Goal: Information Seeking & Learning: Learn about a topic

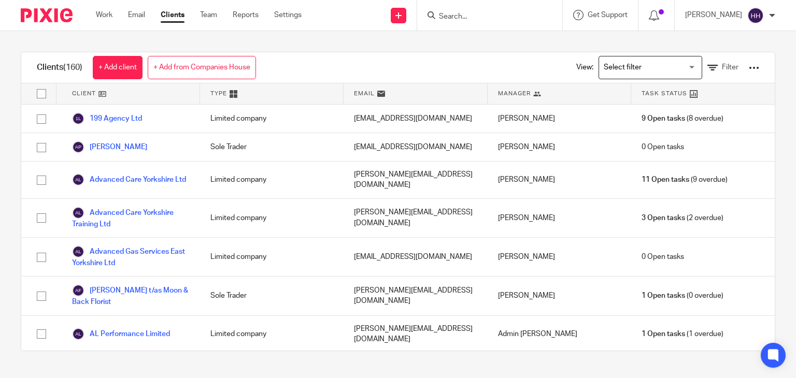
click at [469, 15] on input "Search" at bounding box center [484, 16] width 93 height 9
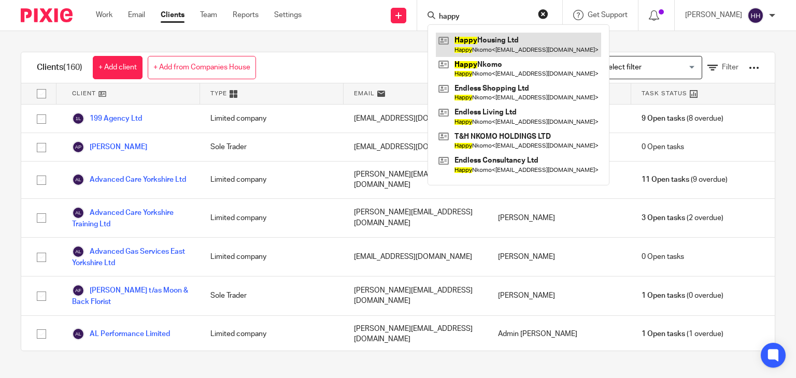
type input "happy"
click at [567, 43] on link at bounding box center [518, 45] width 165 height 24
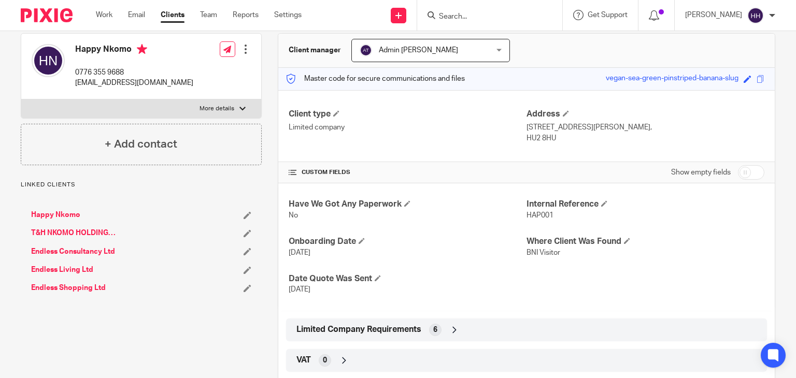
scroll to position [155, 0]
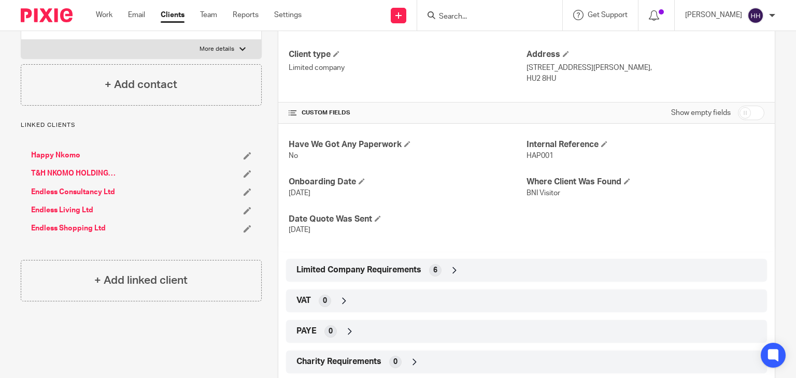
click at [462, 268] on div "Limited Company Requirements 6" at bounding box center [526, 271] width 465 height 18
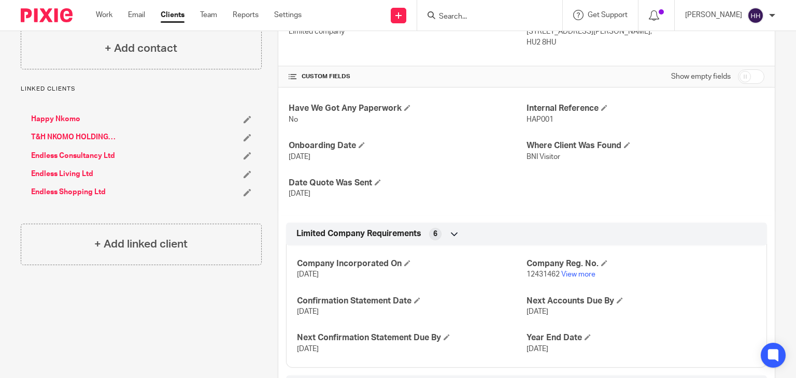
scroll to position [207, 0]
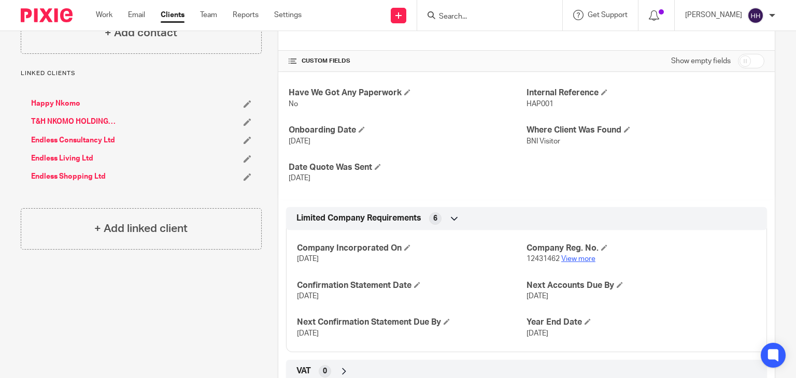
click at [571, 256] on link "View more" at bounding box center [578, 258] width 34 height 7
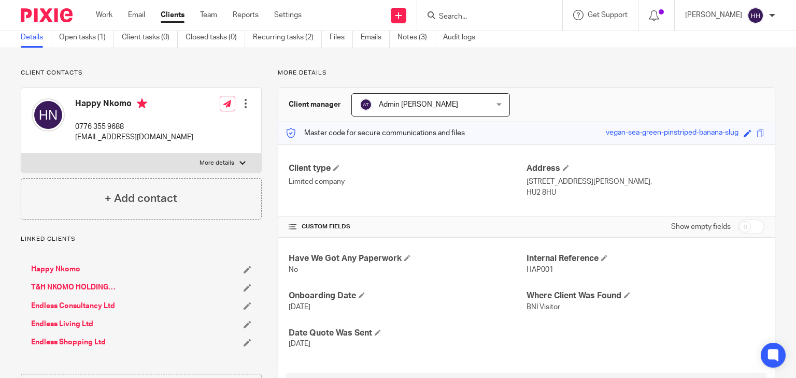
scroll to position [0, 0]
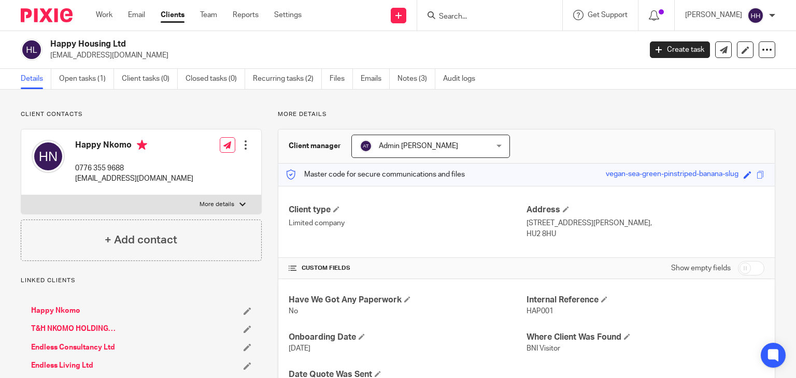
click at [467, 19] on input "Search" at bounding box center [484, 16] width 93 height 9
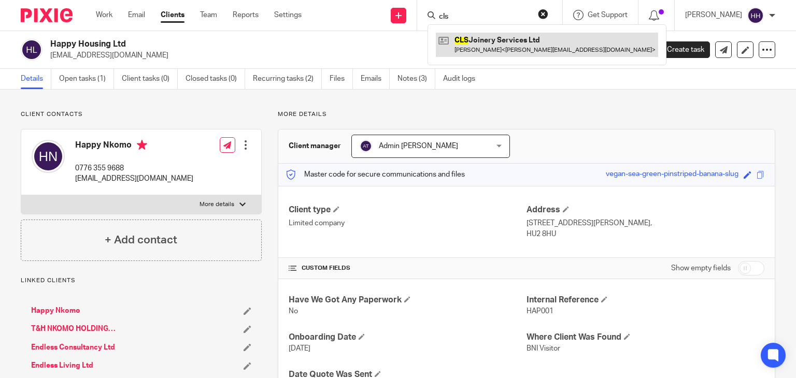
type input "cls"
click at [481, 42] on link at bounding box center [547, 45] width 222 height 24
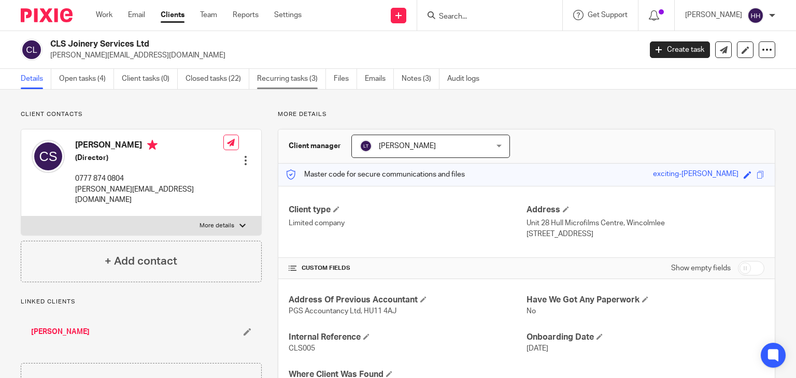
click at [289, 82] on link "Recurring tasks (3)" at bounding box center [291, 79] width 69 height 20
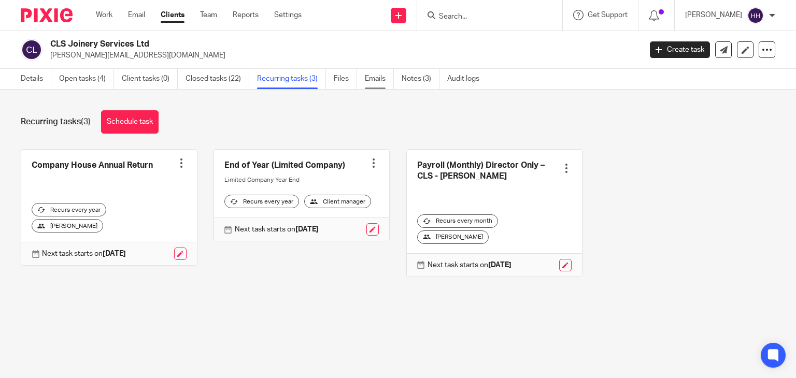
click at [376, 81] on link "Emails" at bounding box center [379, 79] width 29 height 20
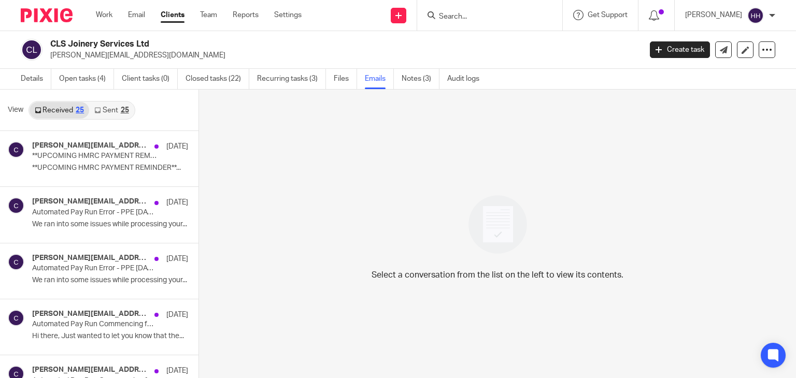
click at [111, 107] on link "Sent 25" at bounding box center [111, 110] width 45 height 17
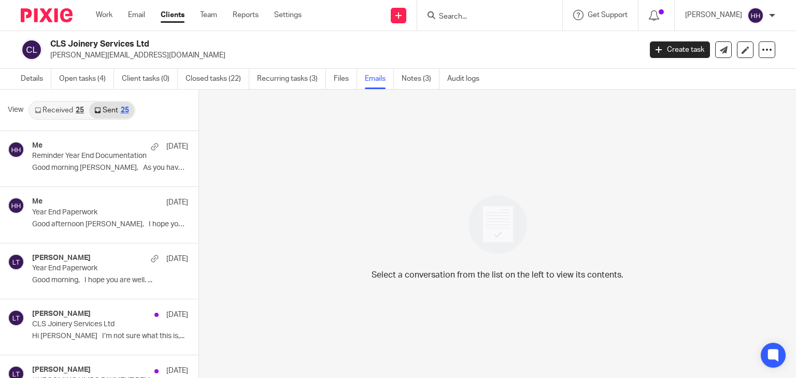
scroll to position [2, 0]
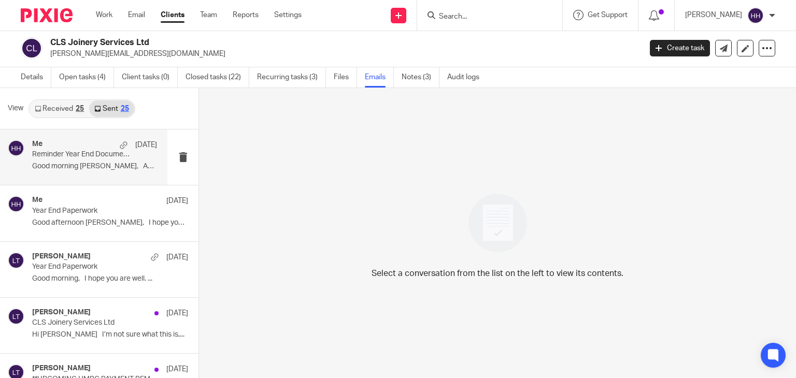
click at [99, 166] on p "Good morning Craig, As you have passed..." at bounding box center [94, 166] width 125 height 9
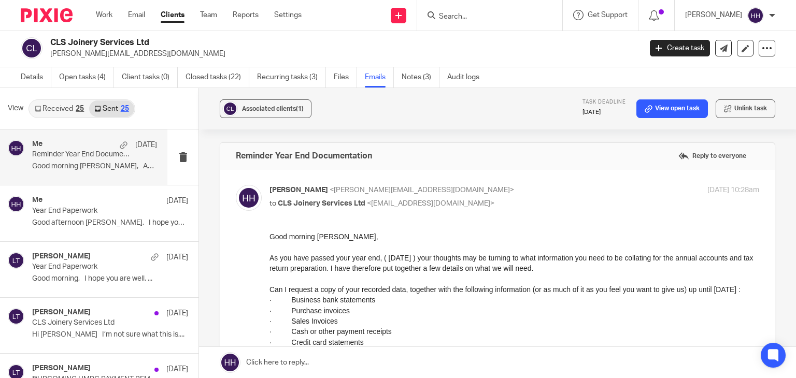
scroll to position [0, 0]
click at [31, 89] on div "View Received 25 Sent 25" at bounding box center [99, 108] width 198 height 41
click at [31, 87] on link "Details" at bounding box center [36, 77] width 31 height 20
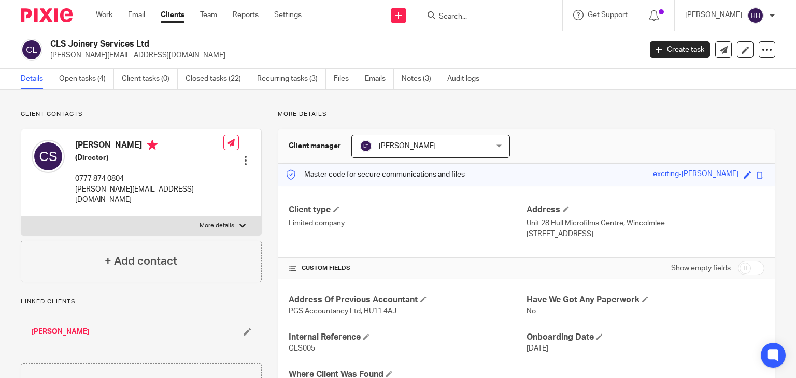
click at [131, 217] on label "More details" at bounding box center [141, 226] width 240 height 19
click at [21, 216] on input "More details" at bounding box center [21, 216] width 1 height 1
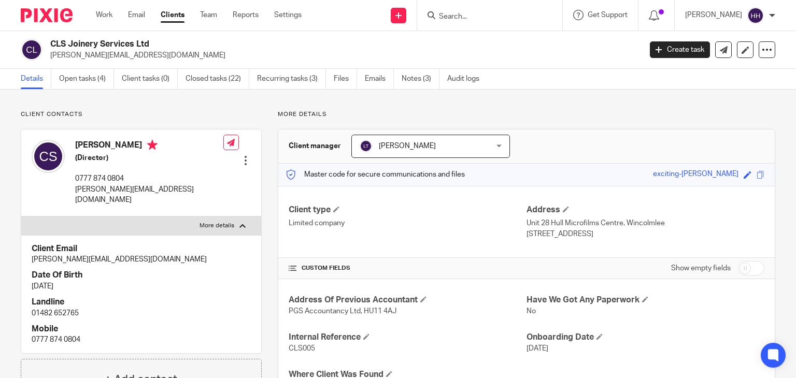
click at [178, 217] on label "More details" at bounding box center [141, 226] width 240 height 19
click at [21, 216] on input "More details" at bounding box center [21, 216] width 1 height 1
checkbox input "false"
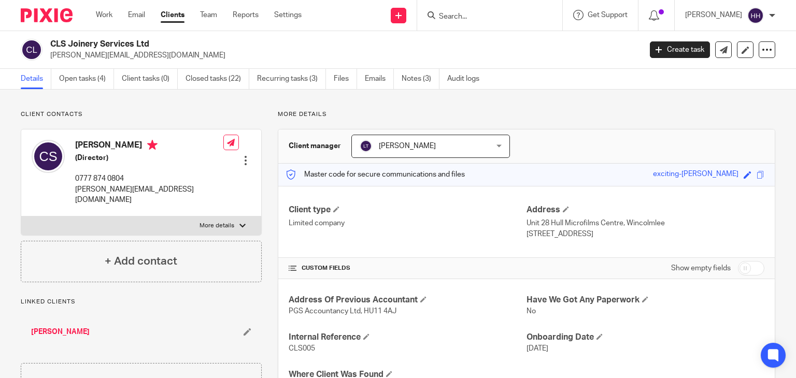
click at [179, 17] on link "Clients" at bounding box center [173, 15] width 24 height 10
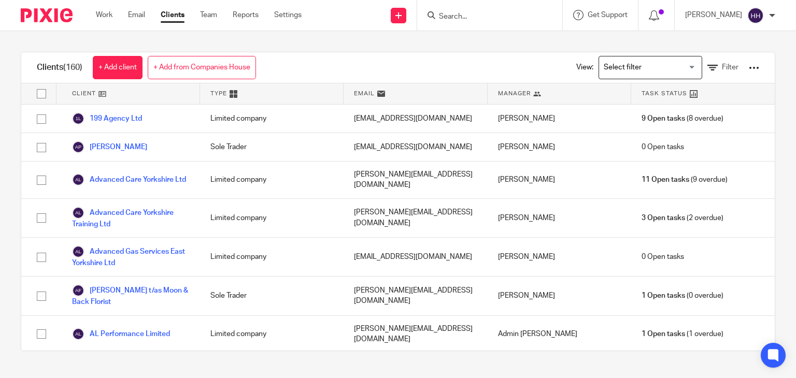
click at [487, 20] on input "Search" at bounding box center [484, 16] width 93 height 9
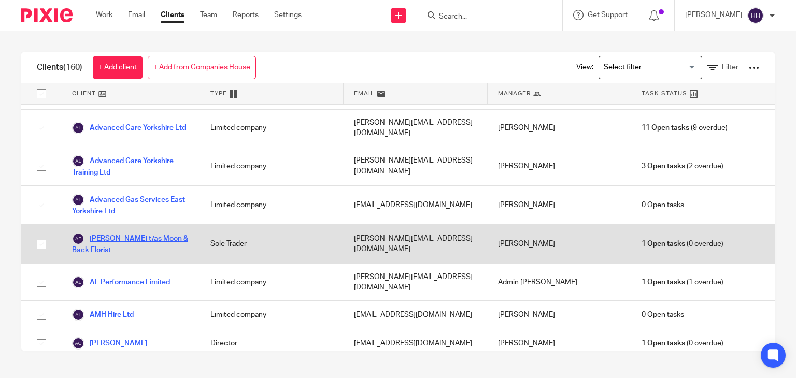
scroll to position [104, 0]
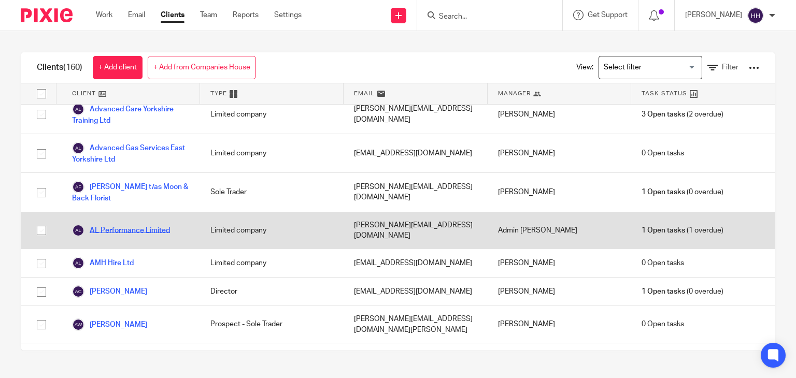
click at [130, 231] on link "AL Performance Limited" at bounding box center [121, 230] width 98 height 12
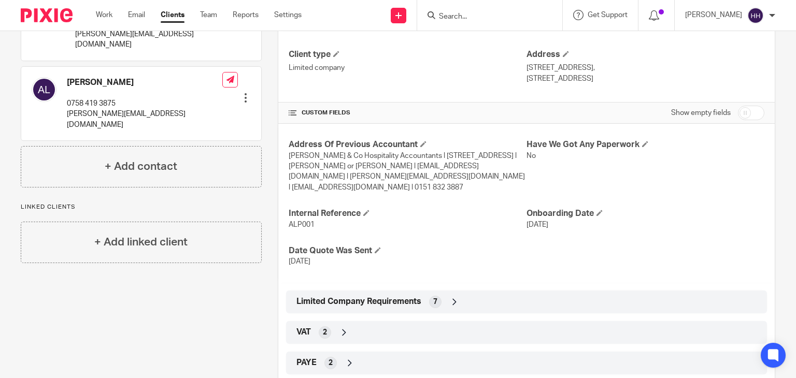
scroll to position [259, 0]
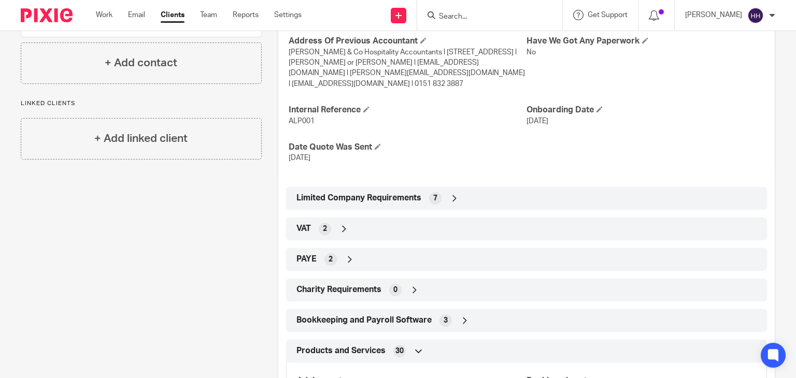
click at [462, 190] on div "Limited Company Requirements 7" at bounding box center [526, 199] width 465 height 18
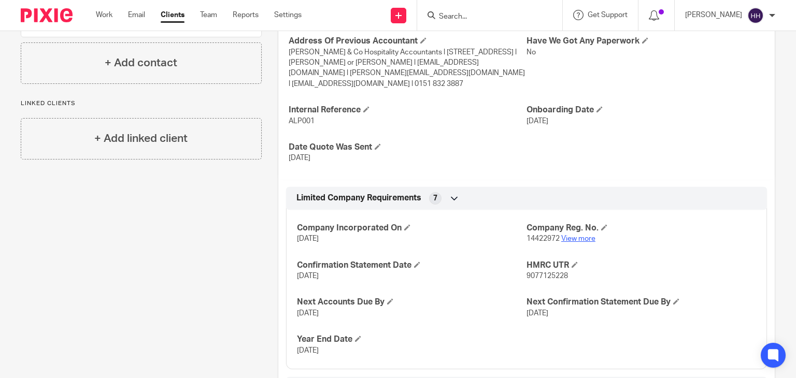
click at [577, 235] on link "View more" at bounding box center [578, 238] width 34 height 7
